Goal: Information Seeking & Learning: Learn about a topic

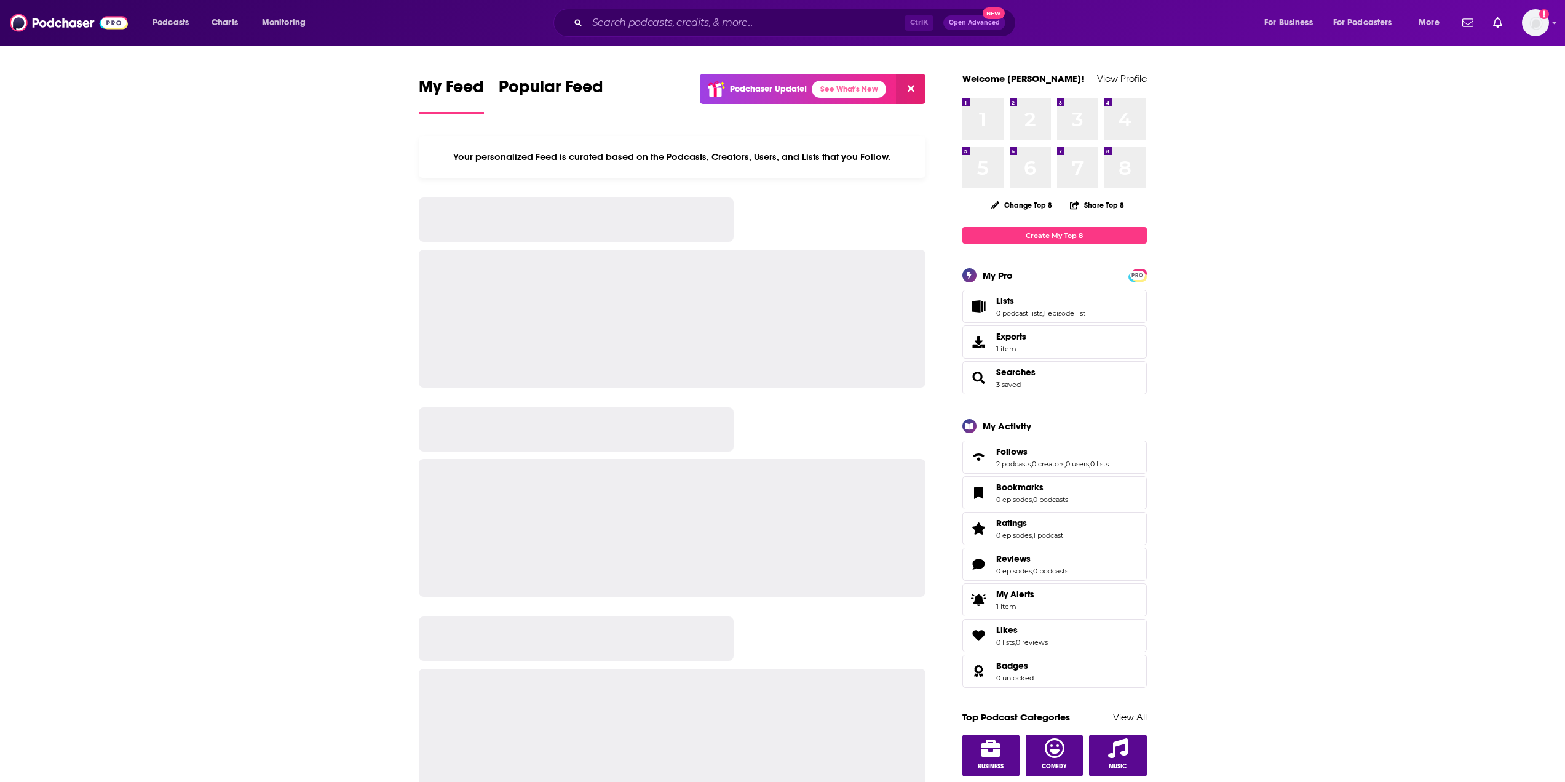
click at [662, 19] on input "Search podcasts, credits, & more..." at bounding box center [745, 23] width 317 height 20
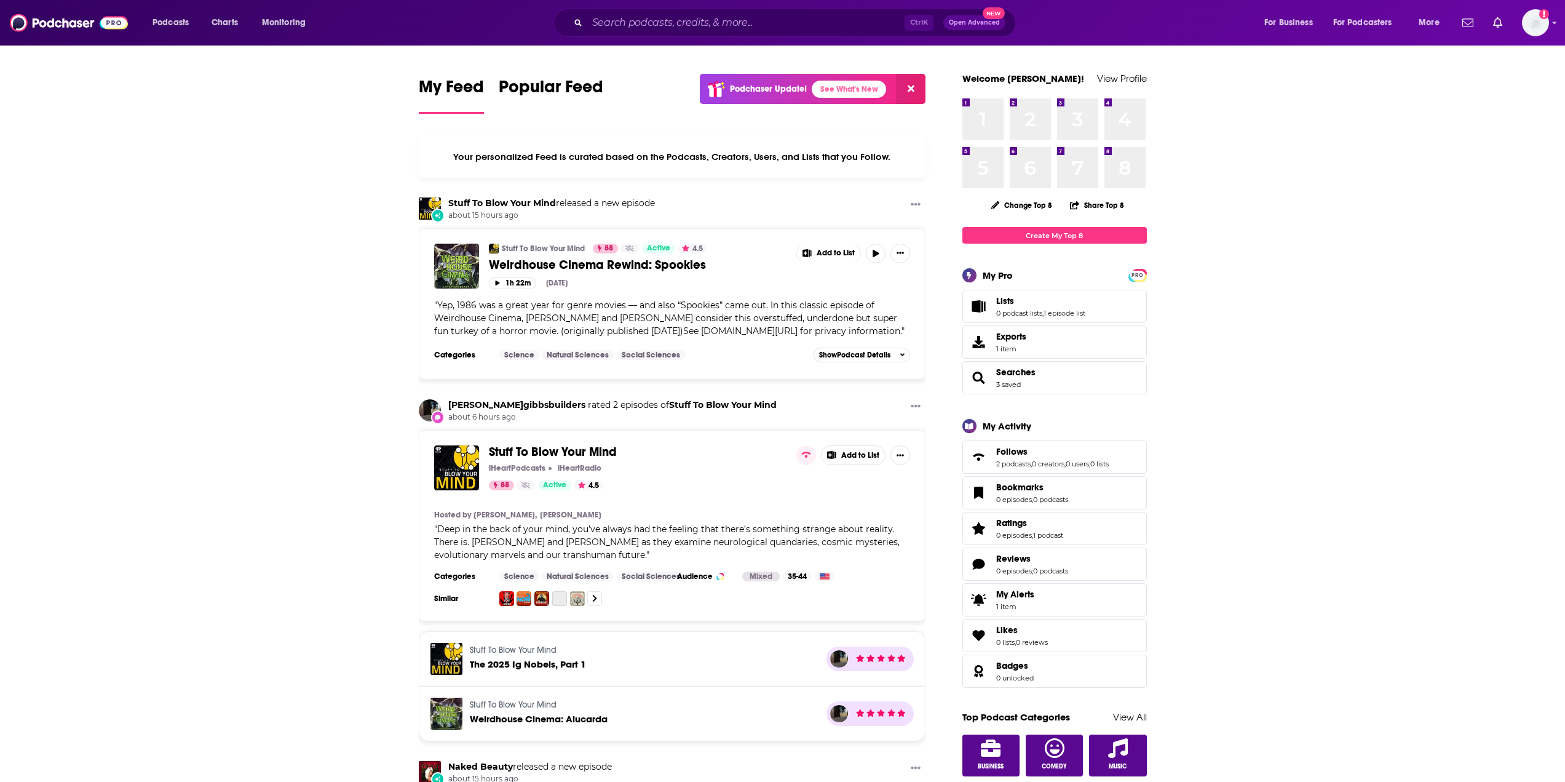
click at [662, 19] on input "Search podcasts, credits, & more..." at bounding box center [745, 23] width 317 height 20
click at [731, 26] on input "Search podcasts, credits, & more..." at bounding box center [745, 23] width 317 height 20
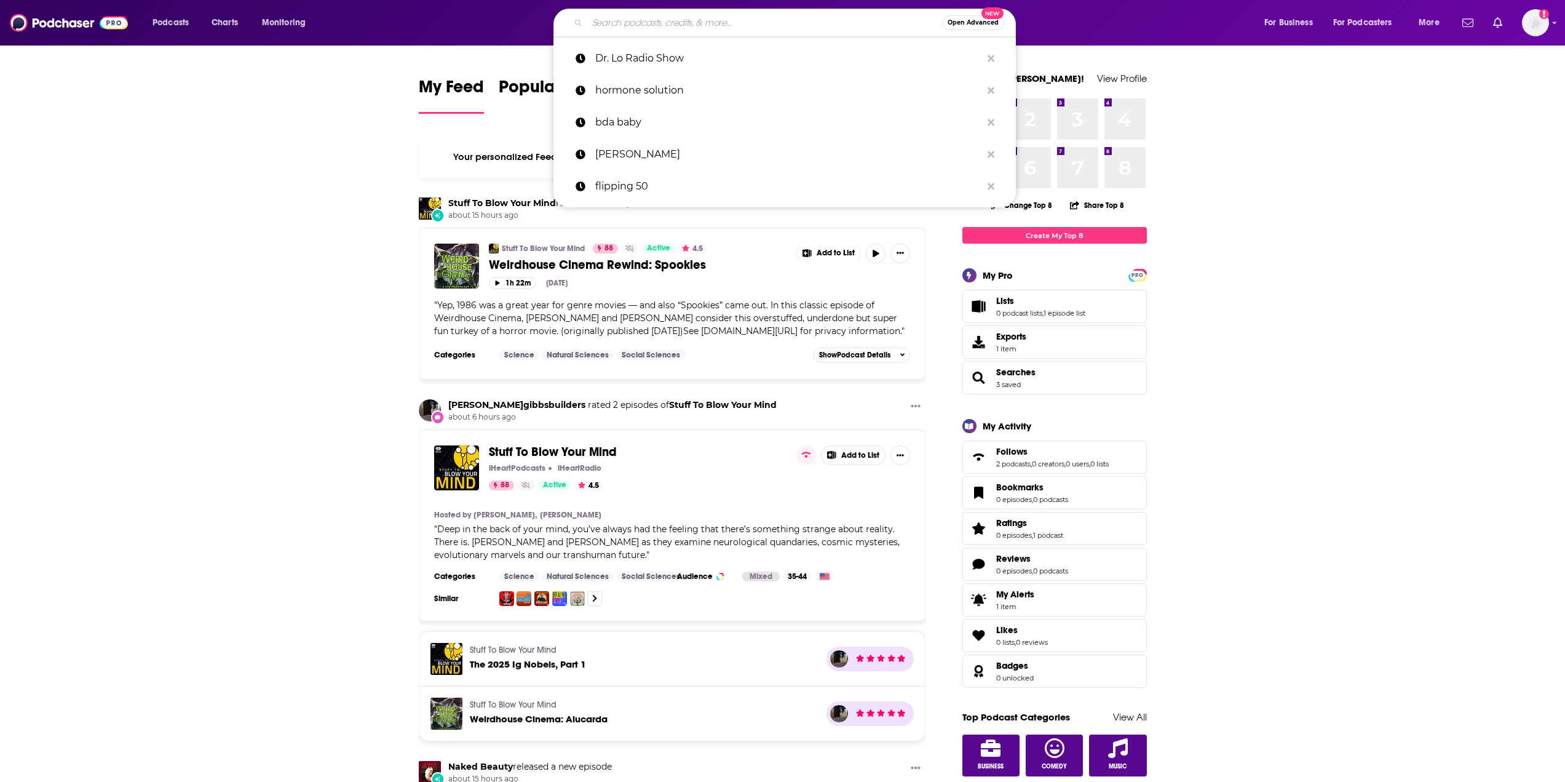
click at [654, 13] on input "Search podcasts, credits, & more..." at bounding box center [764, 23] width 355 height 20
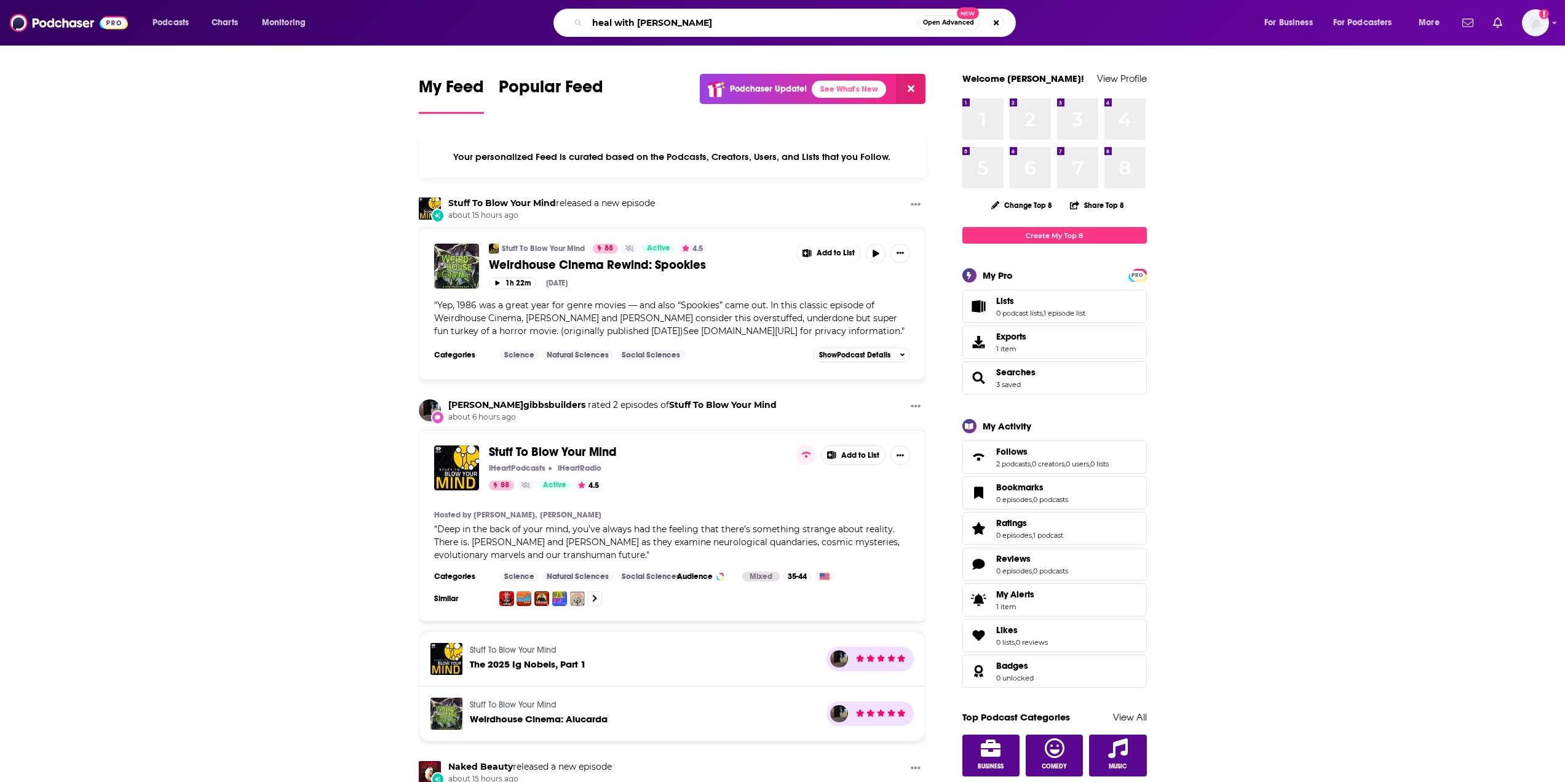
type input "heal with [PERSON_NAME]"
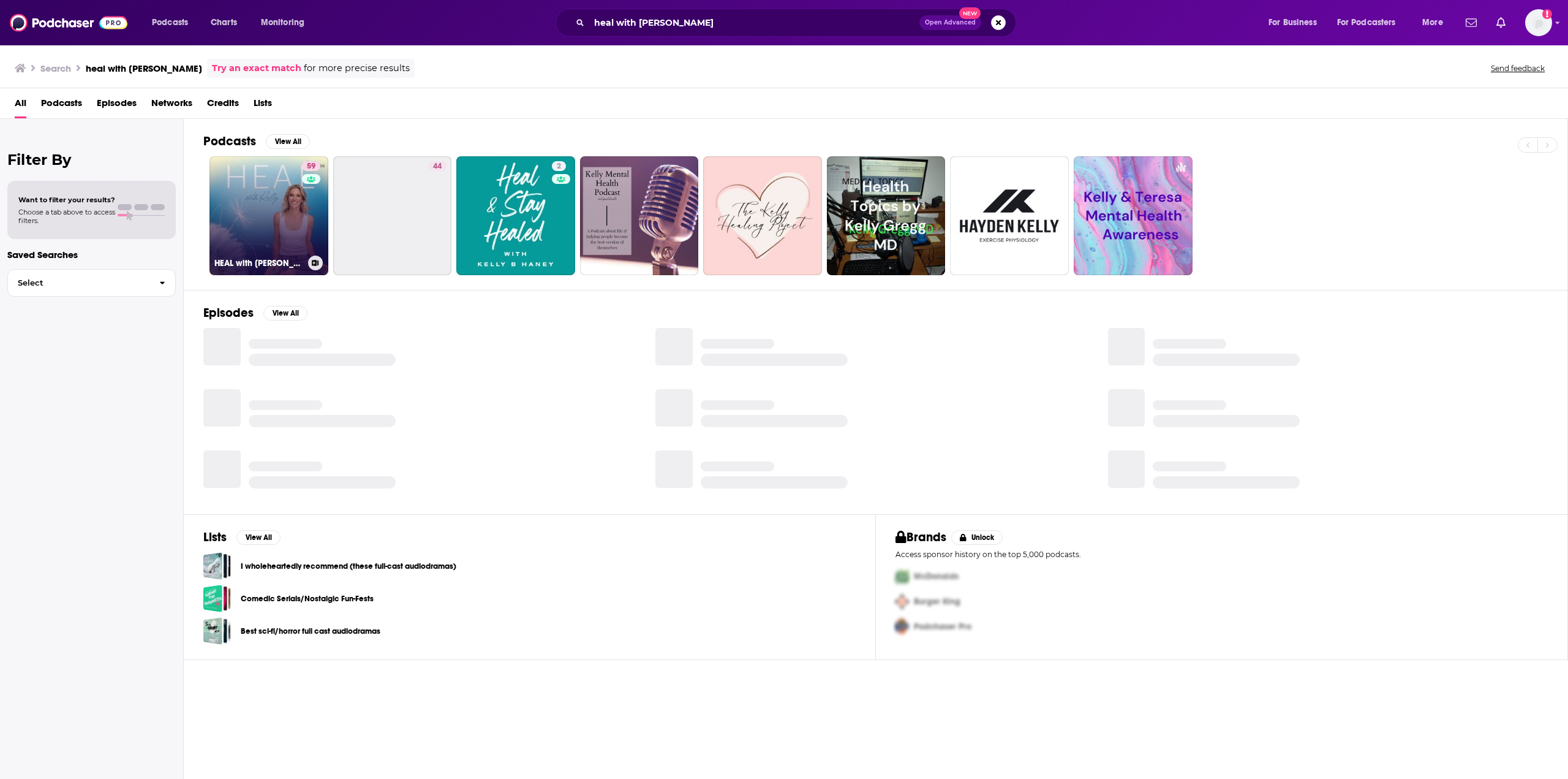
click at [244, 233] on link "59 HEAL with [PERSON_NAME]" at bounding box center [268, 215] width 119 height 119
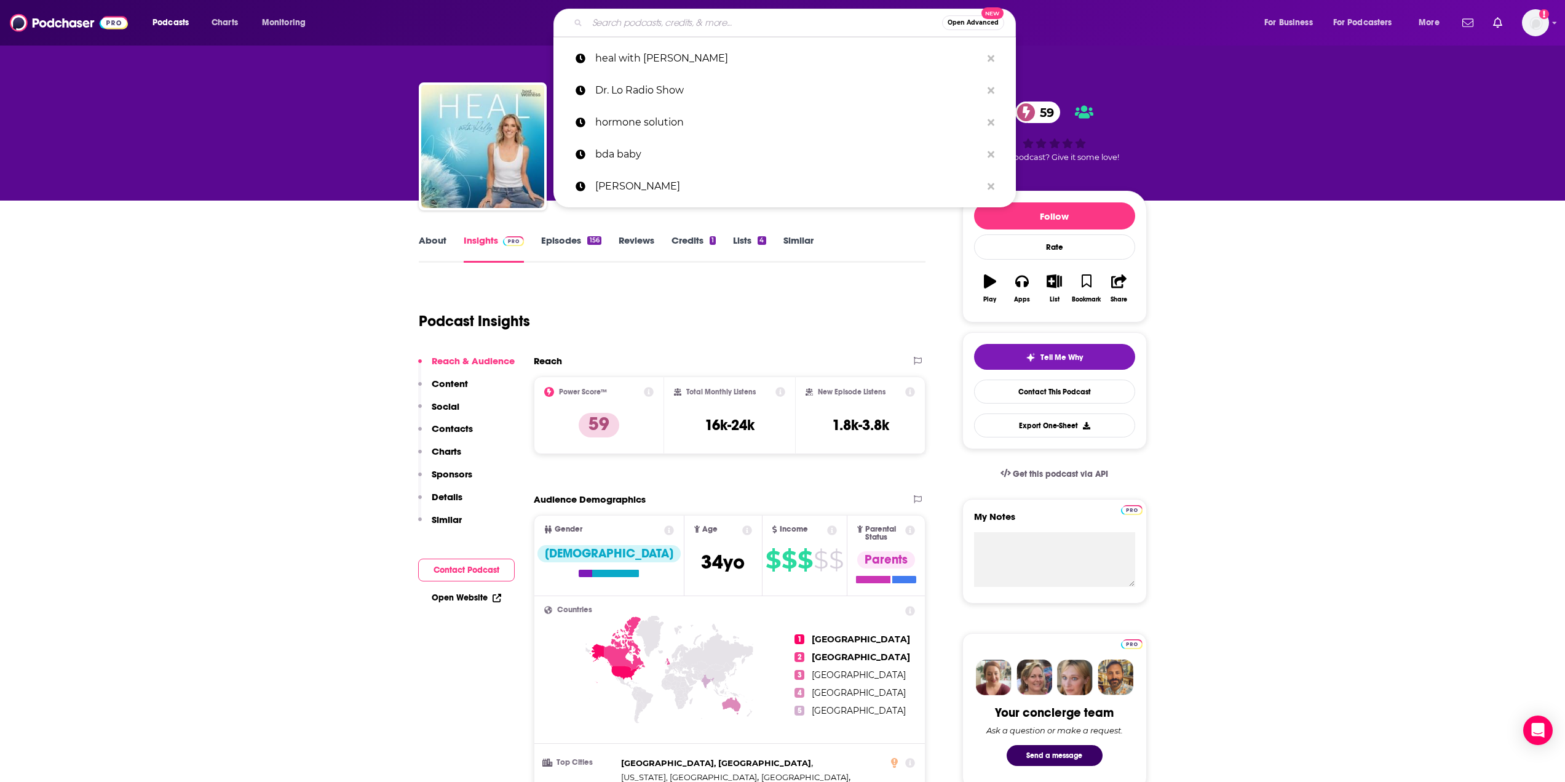
click at [601, 28] on input "Search podcasts, credits, & more..." at bounding box center [764, 23] width 355 height 20
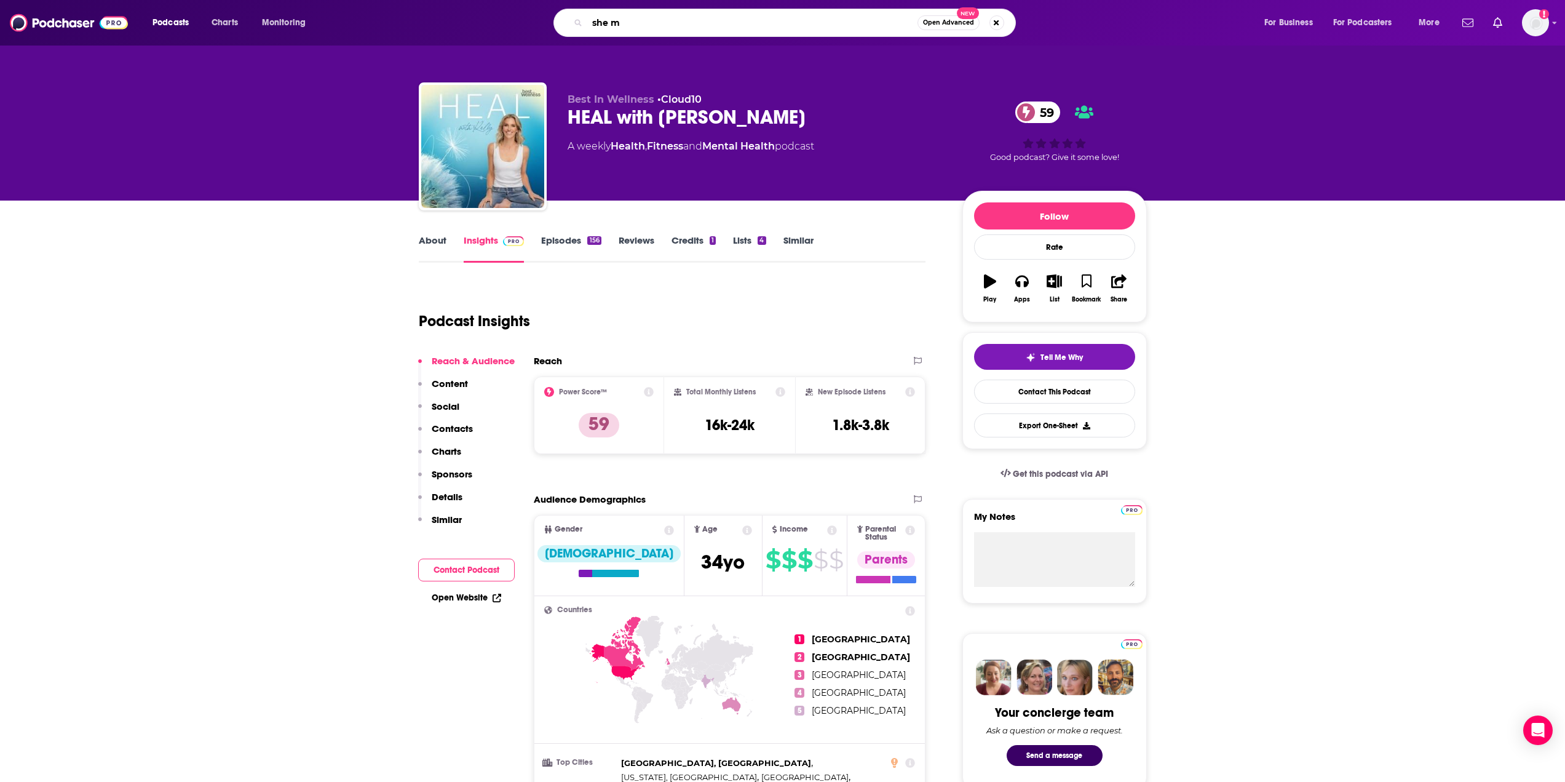
type input "she md"
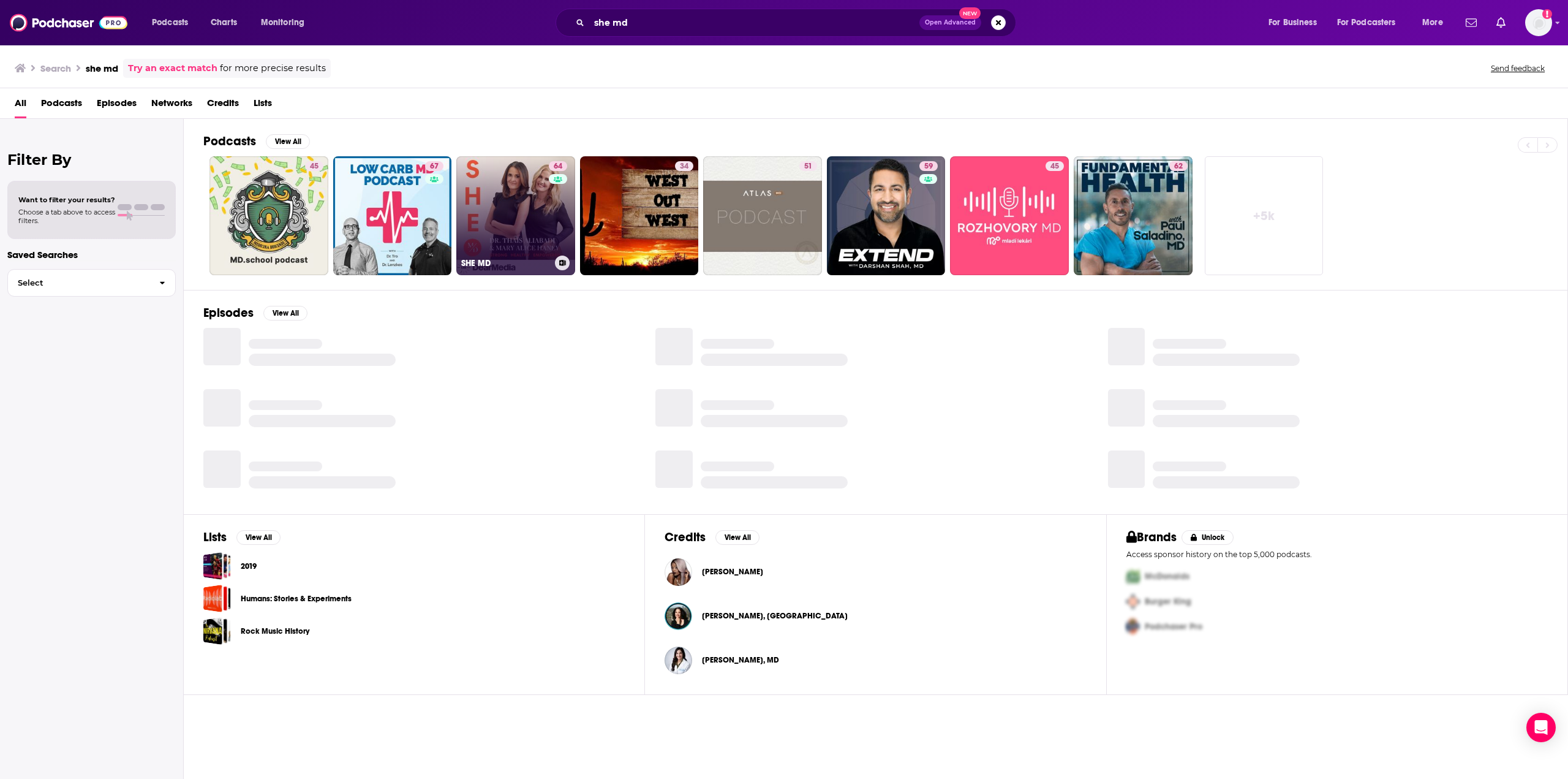
click at [517, 227] on link "64 SHE MD" at bounding box center [515, 215] width 119 height 119
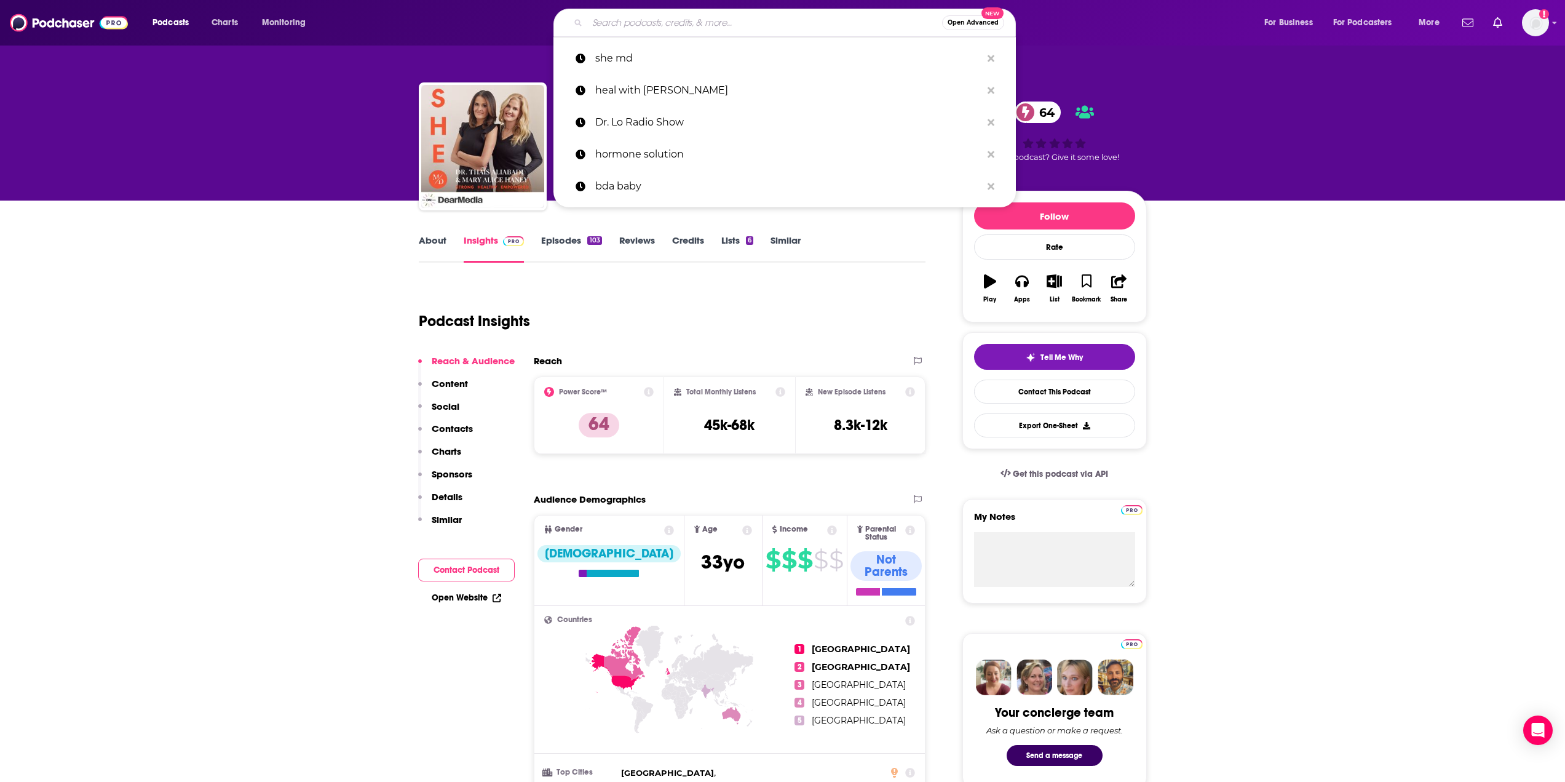
click at [659, 18] on input "Search podcasts, credits, & more..." at bounding box center [764, 23] width 355 height 20
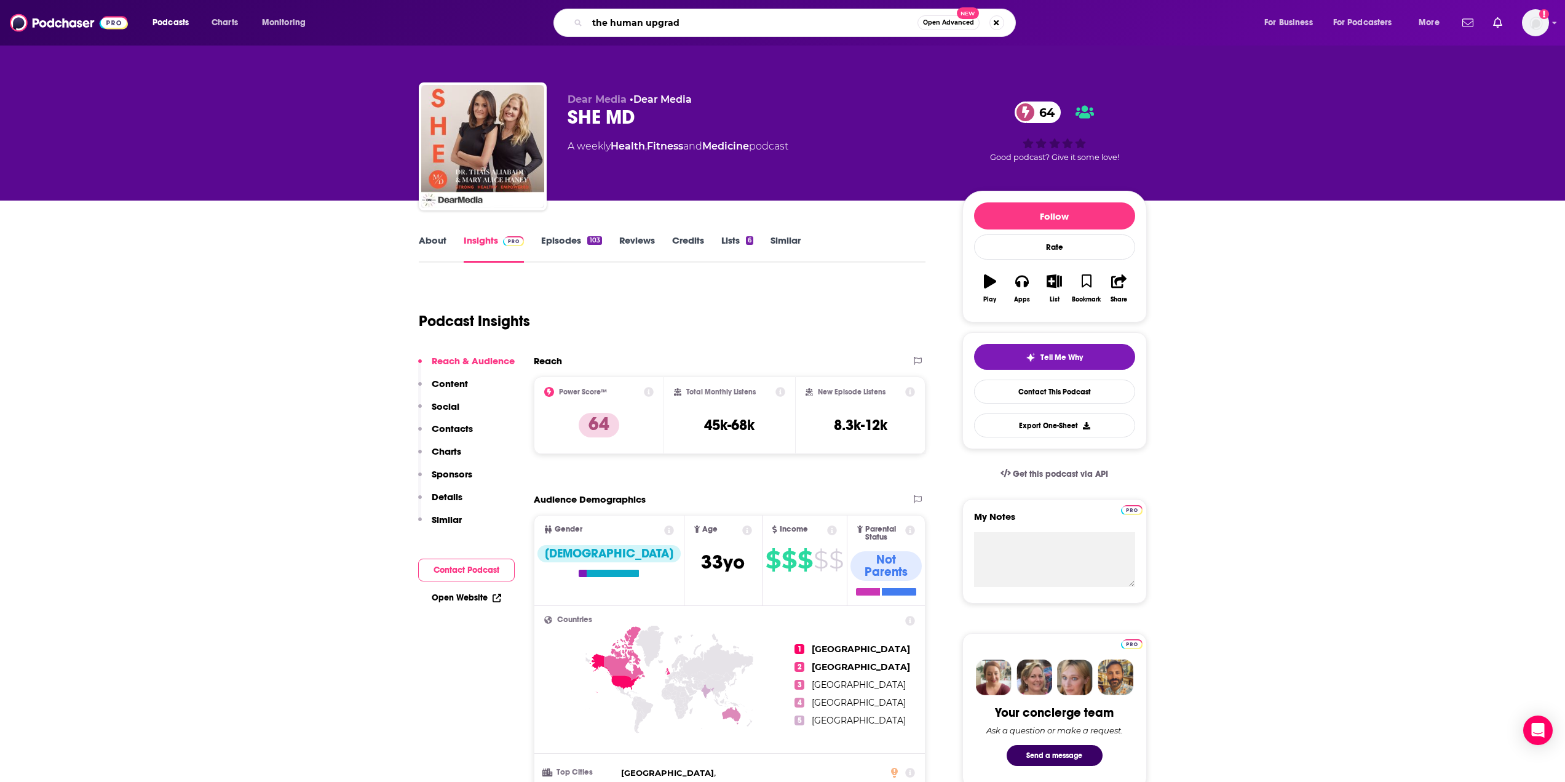
type input "the human upgrade"
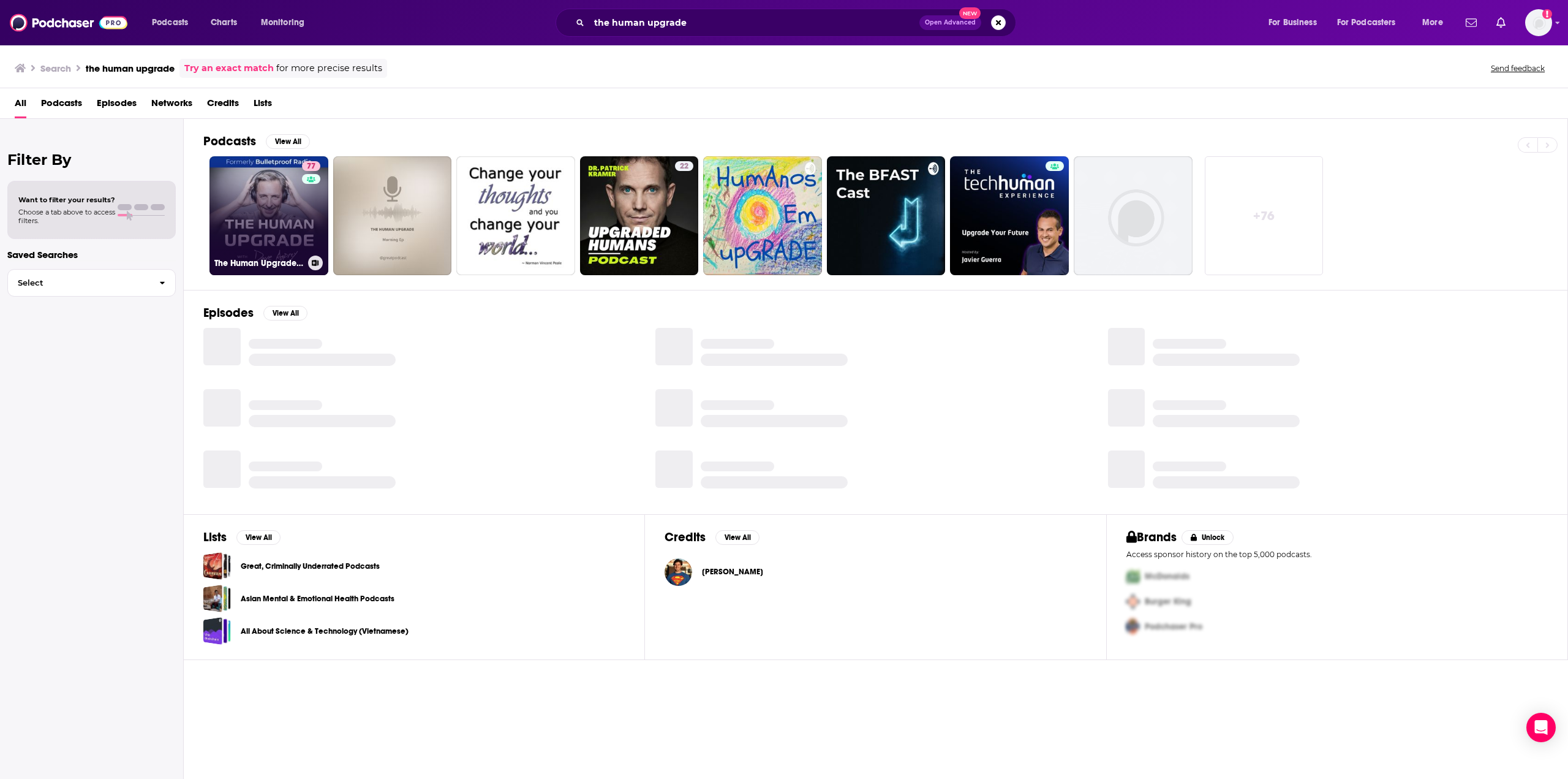
click at [302, 214] on div "77" at bounding box center [313, 208] width 22 height 95
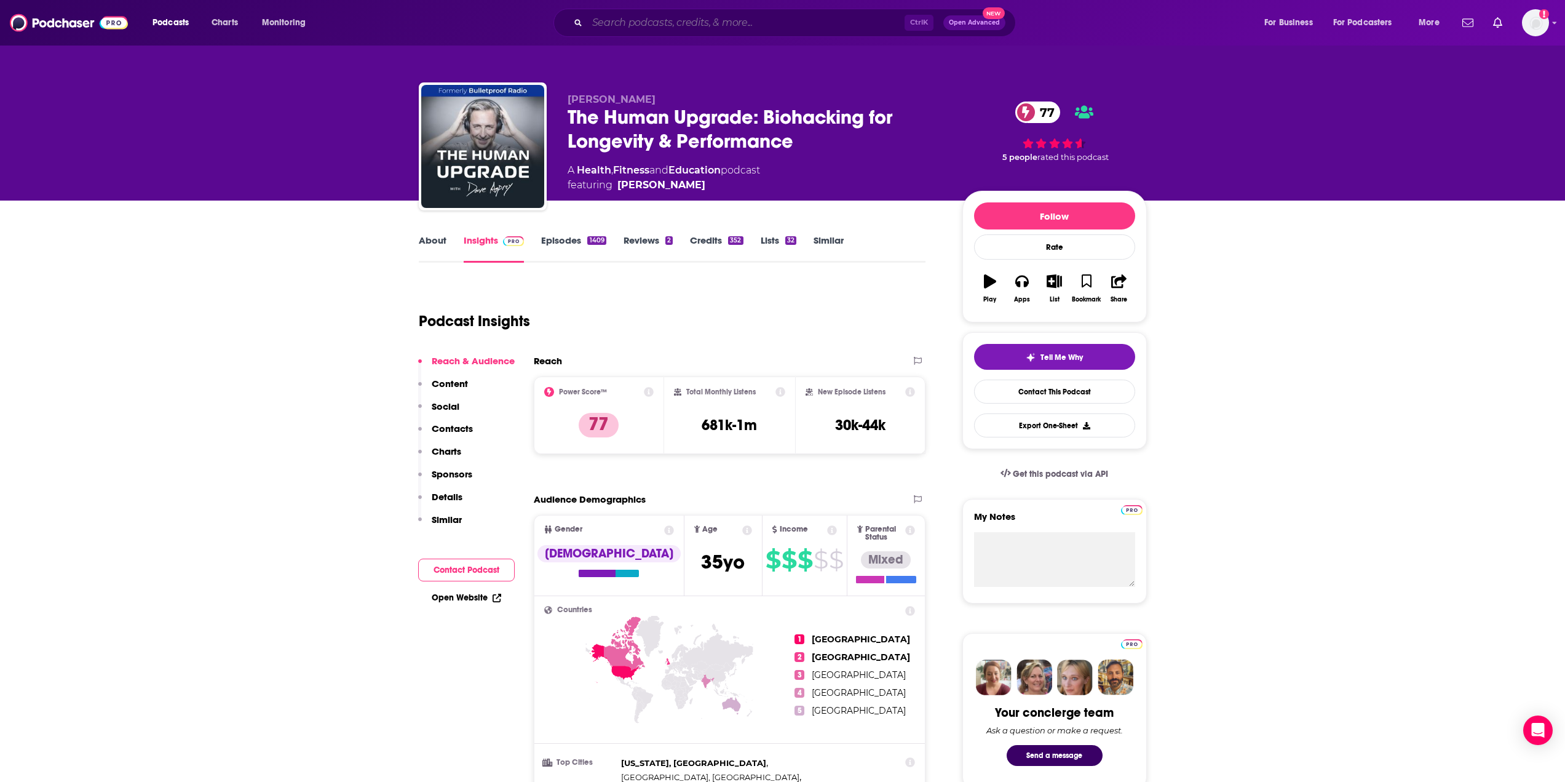
click at [643, 25] on input "Search podcasts, credits, & more..." at bounding box center [745, 23] width 317 height 20
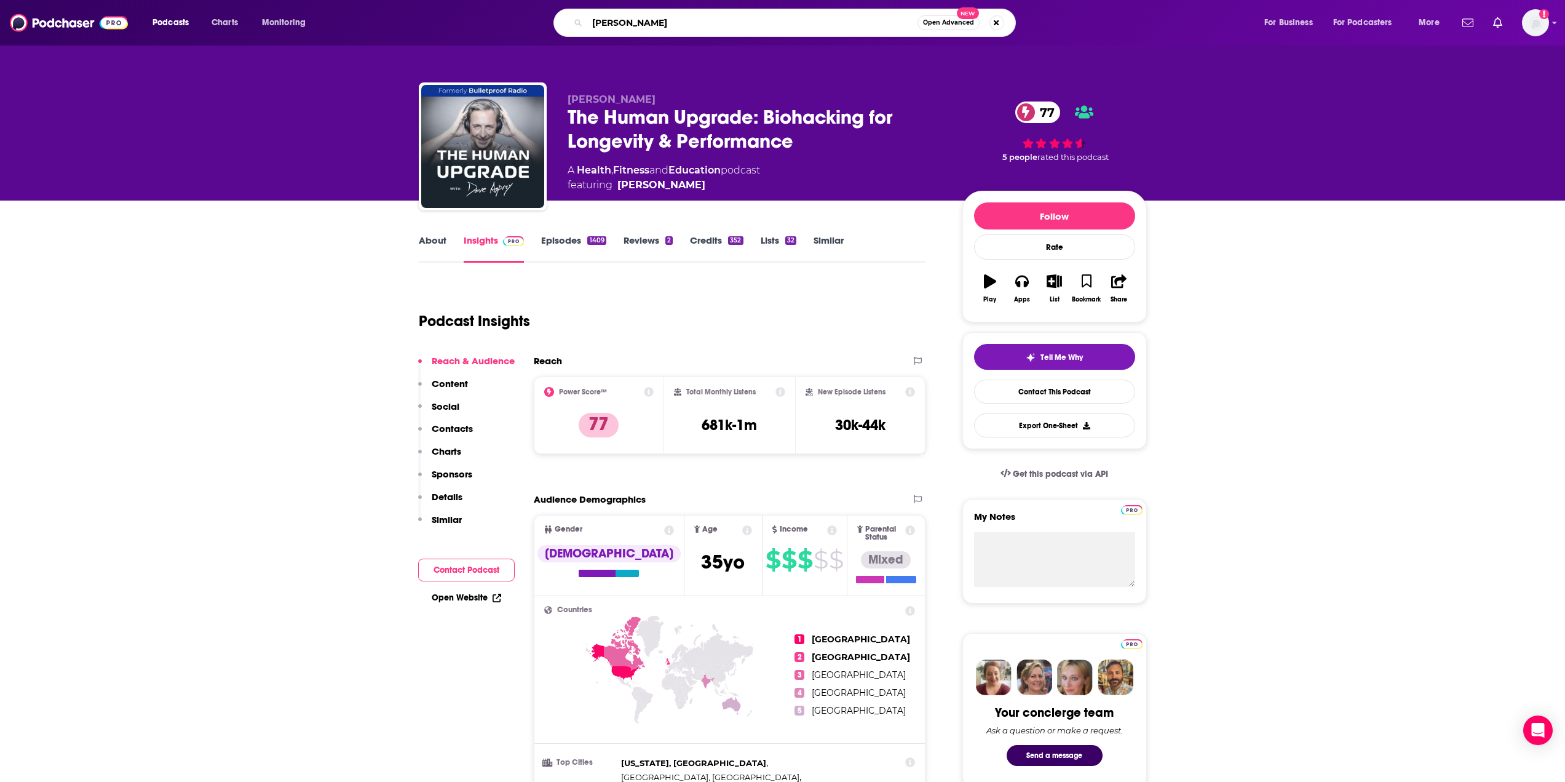
type input "[PERSON_NAME] biohacking"
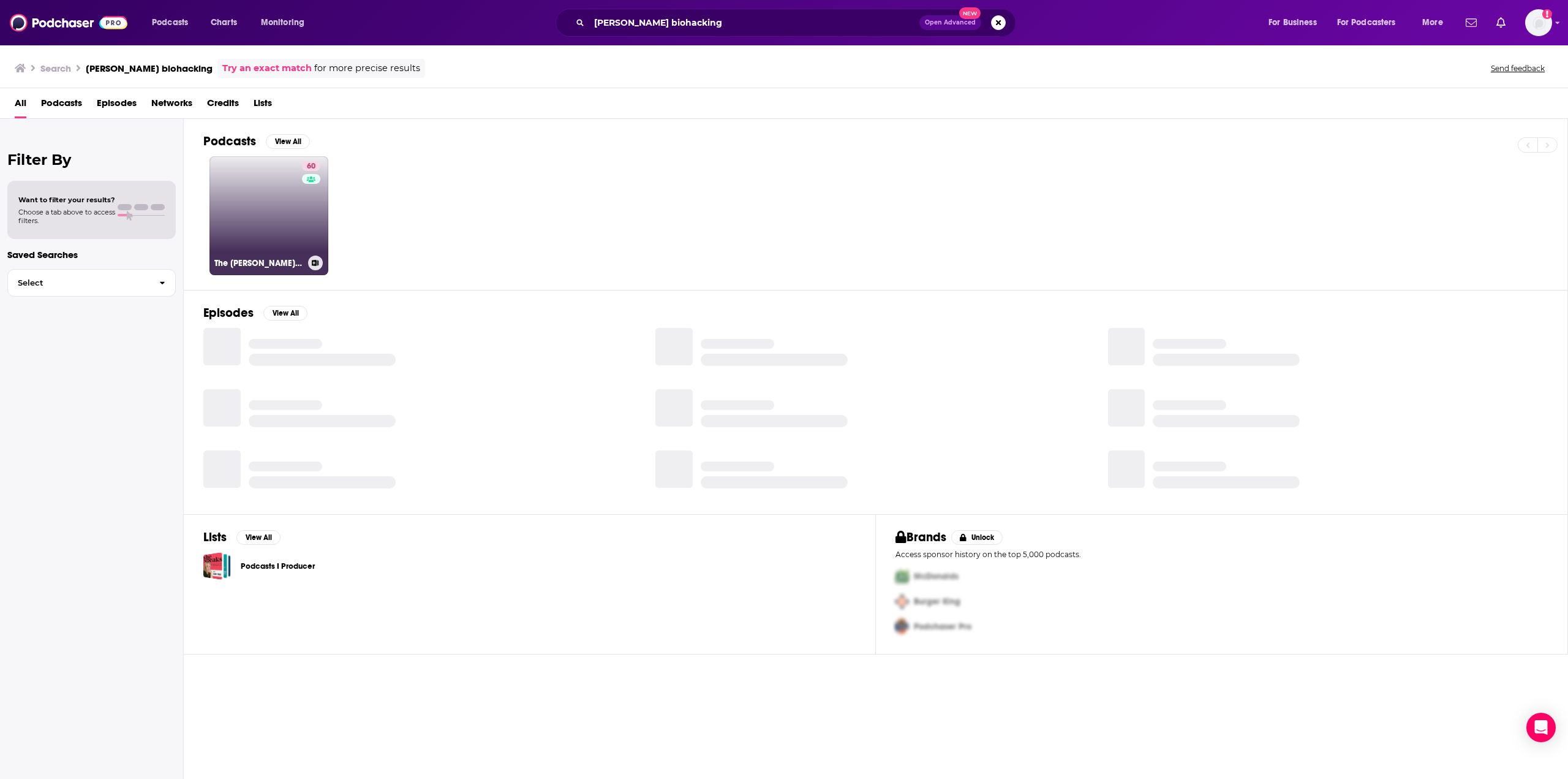
click at [287, 187] on link "60 The [PERSON_NAME] Biohacking Podcast" at bounding box center [268, 215] width 119 height 119
